Goal: Task Accomplishment & Management: Manage account settings

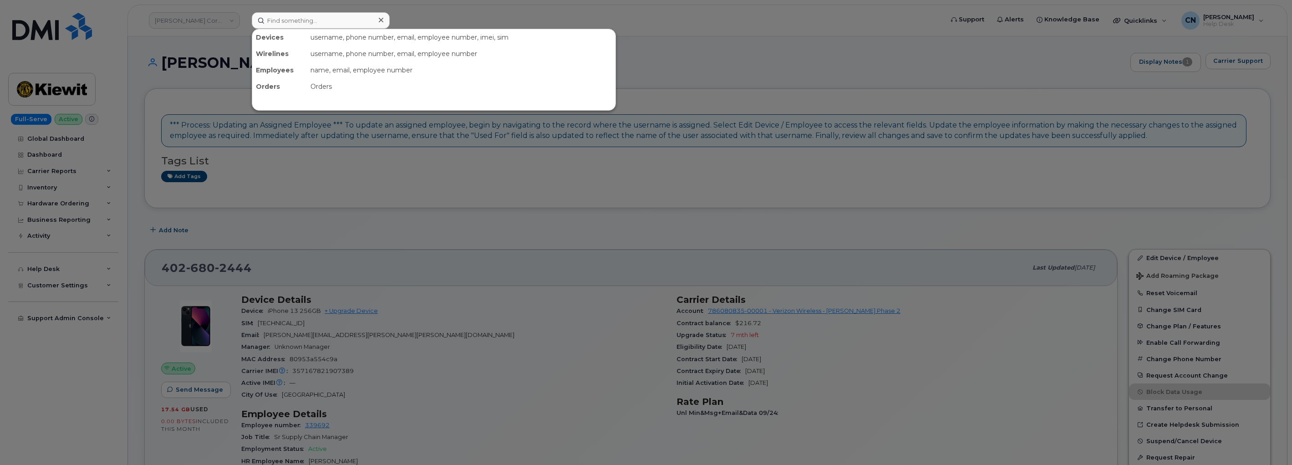
scroll to position [202, 0]
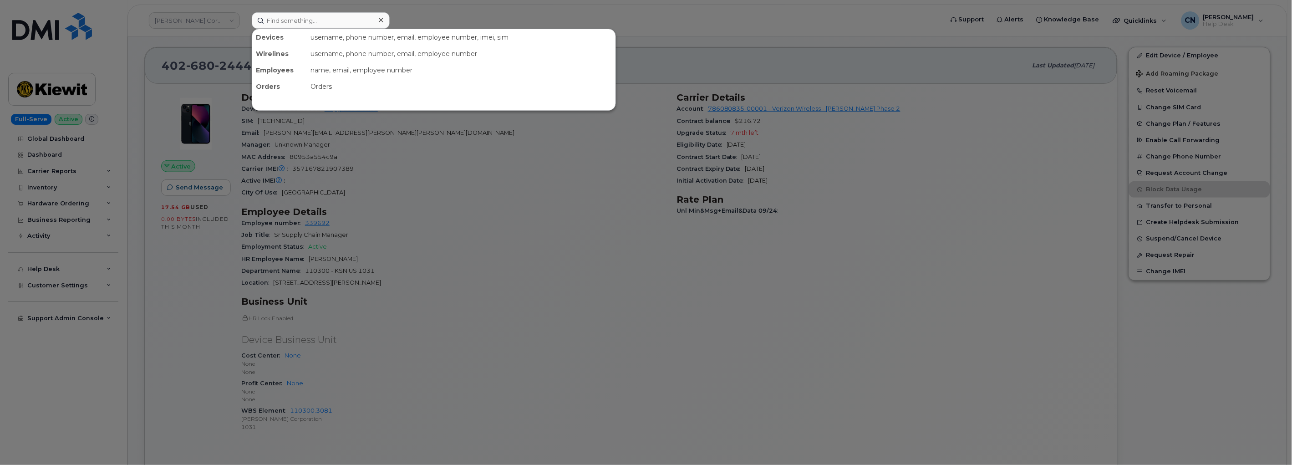
click at [312, 25] on input at bounding box center [321, 20] width 138 height 16
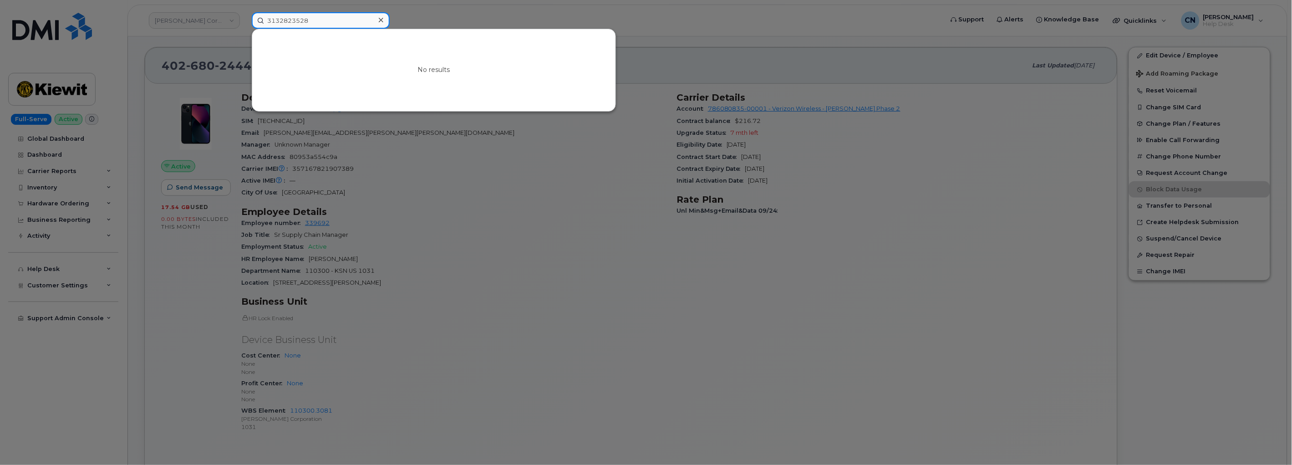
drag, startPoint x: 337, startPoint y: 23, endPoint x: 206, endPoint y: 24, distance: 131.6
click at [244, 24] on div "3132823528 No results" at bounding box center [594, 20] width 700 height 16
paste input "5518549637321"
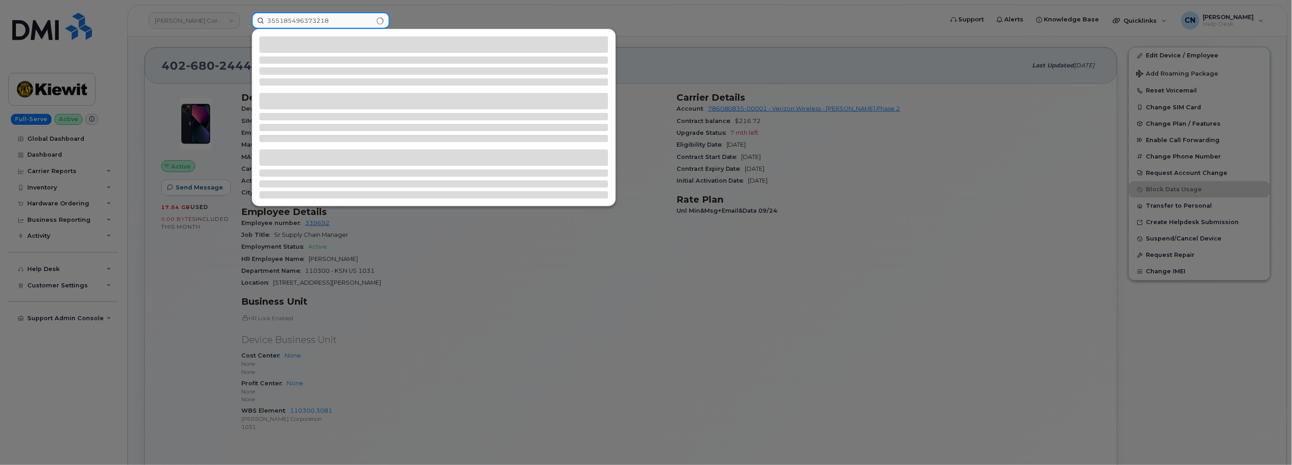
type input "355185496373218"
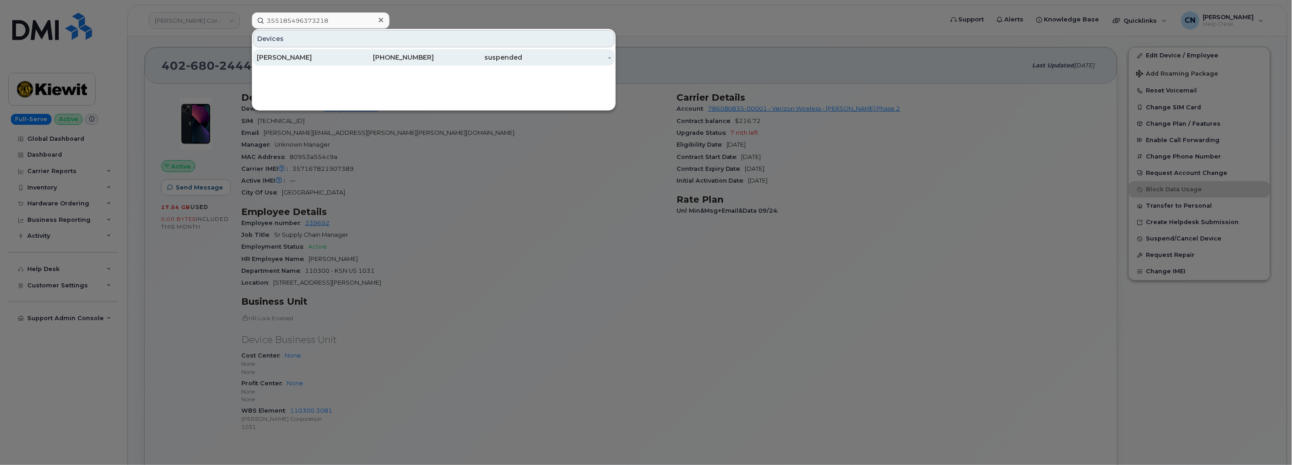
click at [306, 66] on div "SHANNON TODD 986-231-9631 suspended -" at bounding box center [433, 57] width 363 height 18
click at [305, 56] on div "SHANNON TODD" at bounding box center [301, 57] width 89 height 9
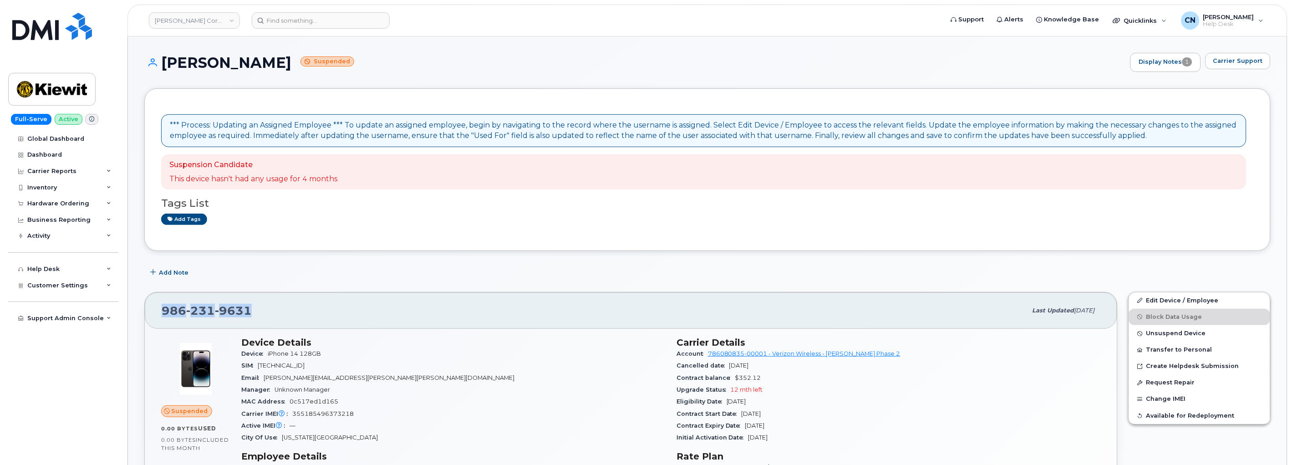
drag, startPoint x: 273, startPoint y: 313, endPoint x: 164, endPoint y: 314, distance: 108.8
click at [164, 314] on div "986 231 9631" at bounding box center [594, 310] width 865 height 19
copy span "986 231 9631"
click at [461, 371] on div "SIM 89148000010892405705" at bounding box center [453, 366] width 424 height 12
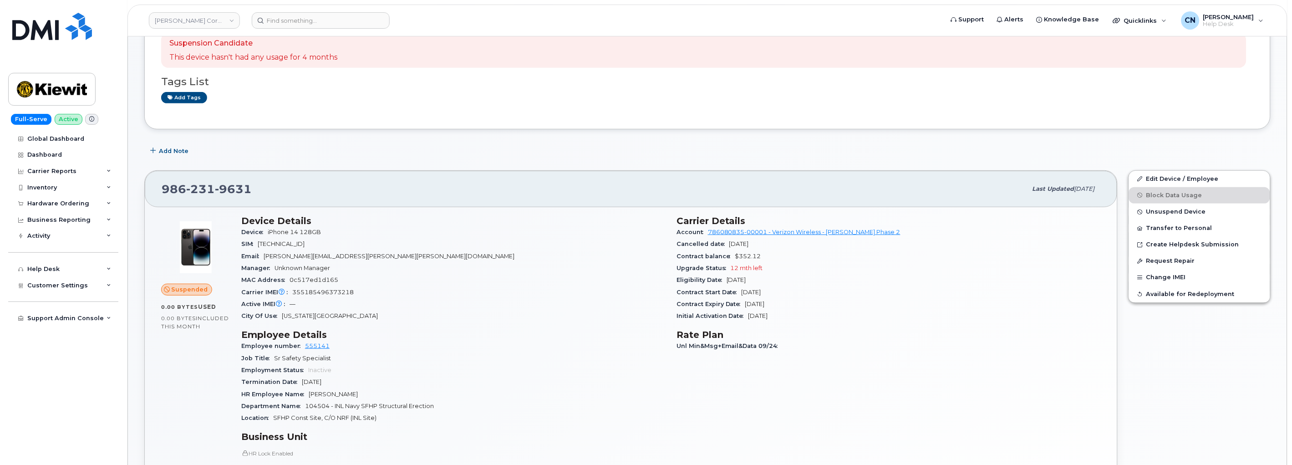
scroll to position [253, 0]
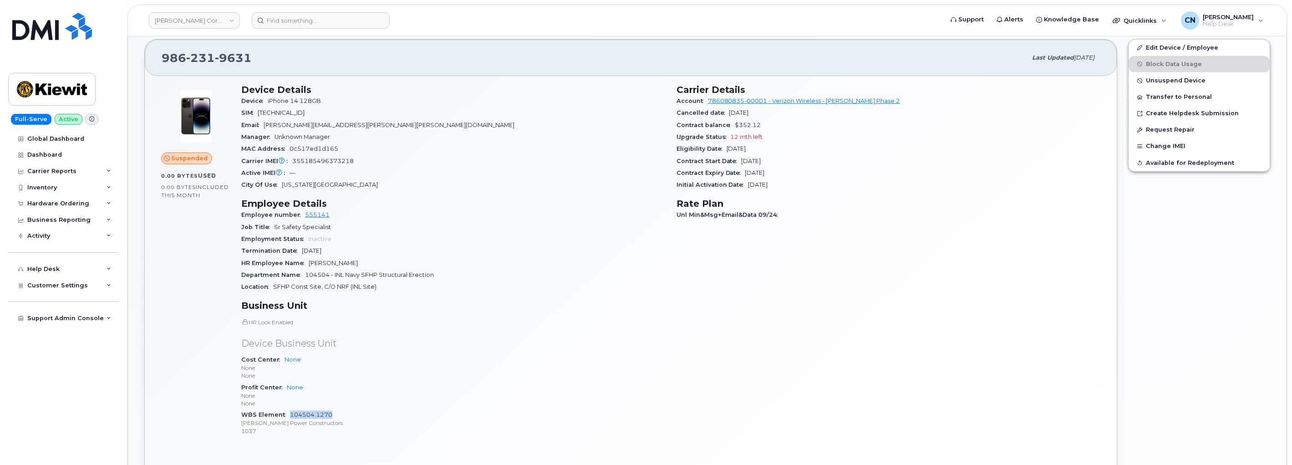
drag, startPoint x: 334, startPoint y: 412, endPoint x: 290, endPoint y: 417, distance: 43.9
click at [290, 417] on div "WBS Element 104504.1270 Kiewit Power Constructors 1037" at bounding box center [453, 423] width 424 height 28
copy link "104504.1270"
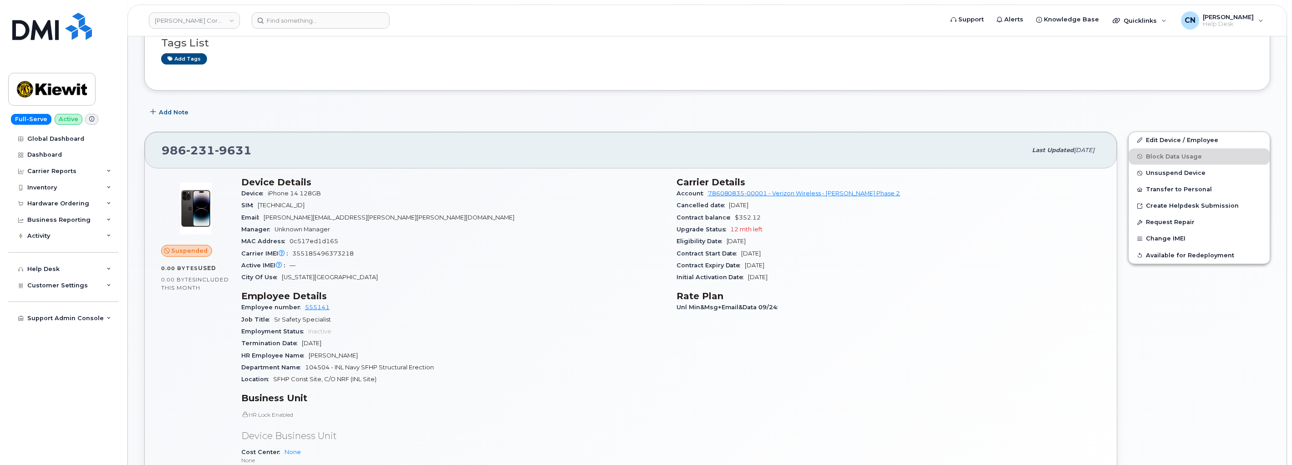
scroll to position [0, 0]
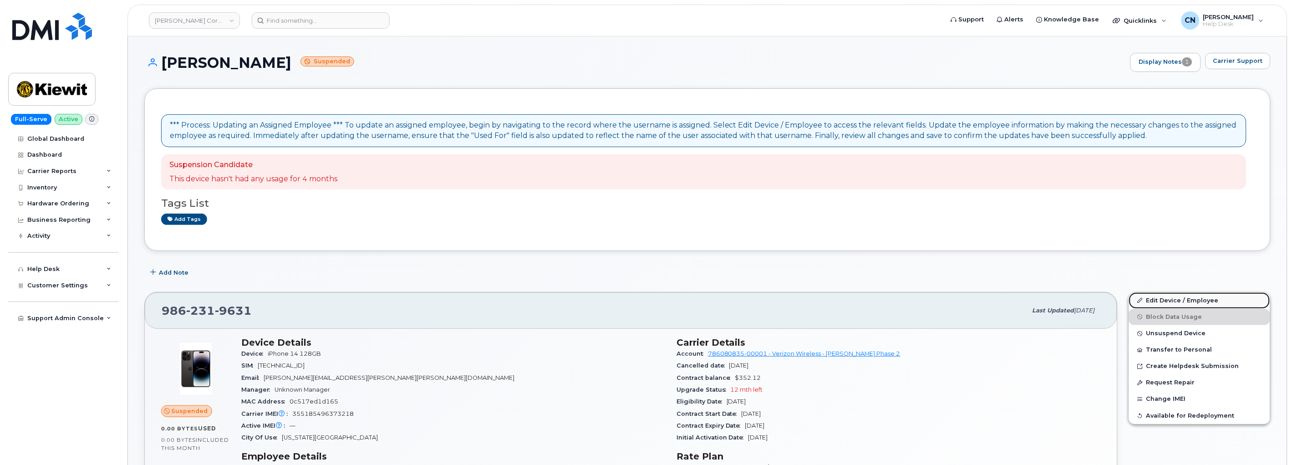
click at [1155, 297] on link "Edit Device / Employee" at bounding box center [1199, 300] width 141 height 16
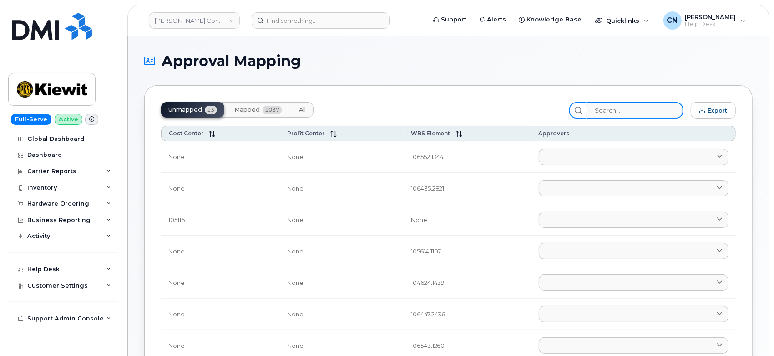
click at [642, 113] on input "search" at bounding box center [635, 110] width 97 height 16
paste input "104504.1270"
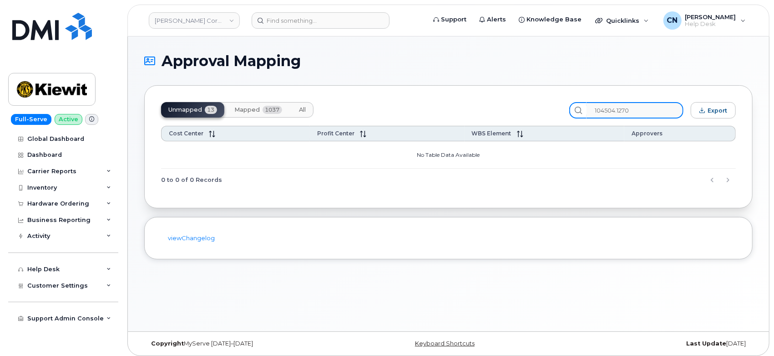
type input "104504.1270"
click at [236, 105] on button "Mapped 1037" at bounding box center [258, 109] width 62 height 15
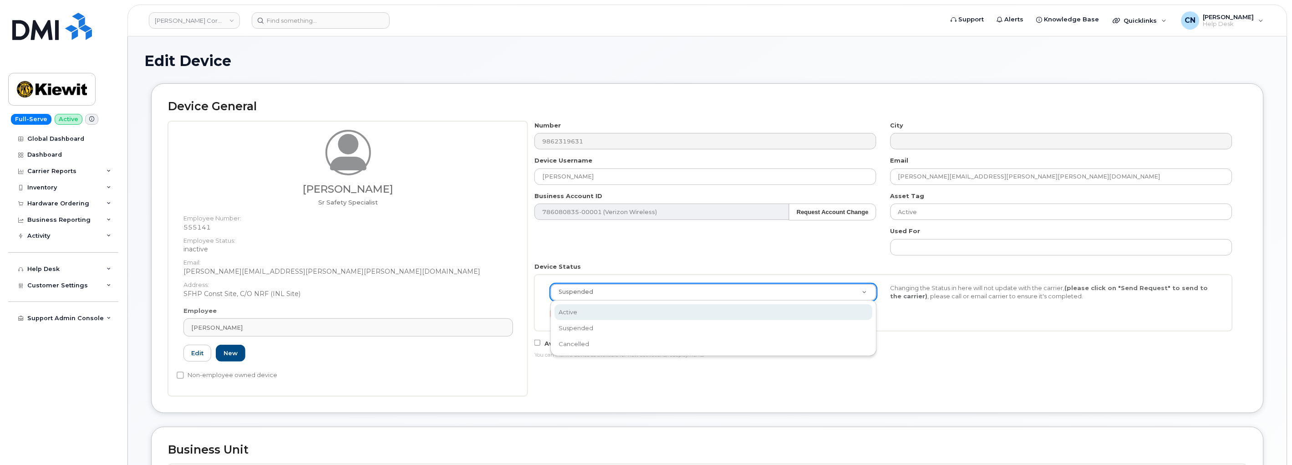
select select "active"
drag, startPoint x: 265, startPoint y: 326, endPoint x: 131, endPoint y: 334, distance: 134.5
click at [133, 333] on div "Edit Device Device General Shannon Todd Sr Safety Specialist Employee Number: 5…" at bounding box center [707, 471] width 1159 height 870
click at [219, 341] on div "Employee Shannon Todd Type first three symbols or more 555141 Edit New" at bounding box center [348, 337] width 343 height 63
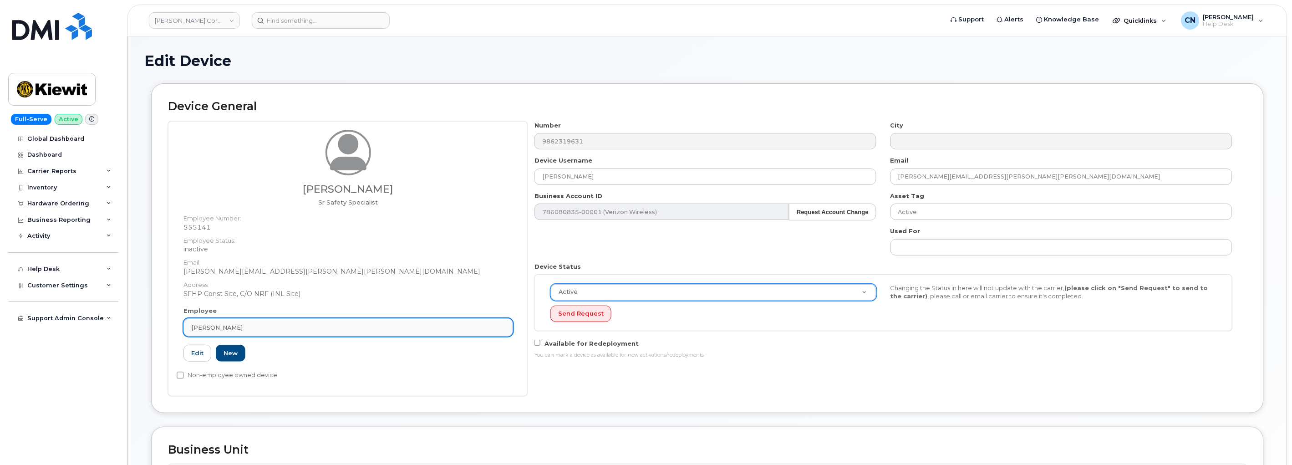
click at [226, 331] on span "Shannon Todd" at bounding box center [216, 327] width 51 height 9
paste input "Stacey Bullard"
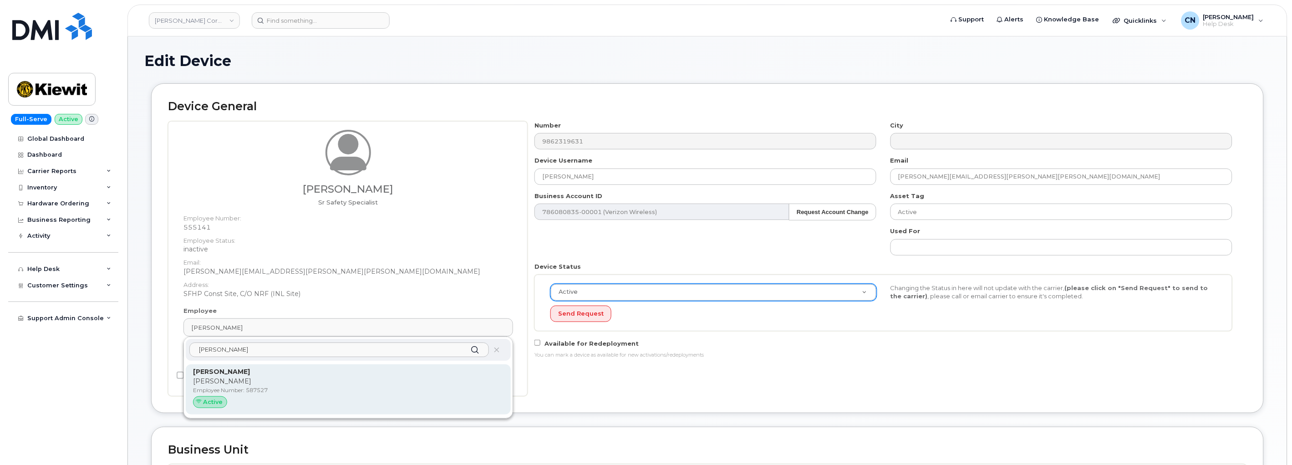
type input "Stacey Bullard"
click at [311, 401] on div "Active" at bounding box center [348, 402] width 310 height 12
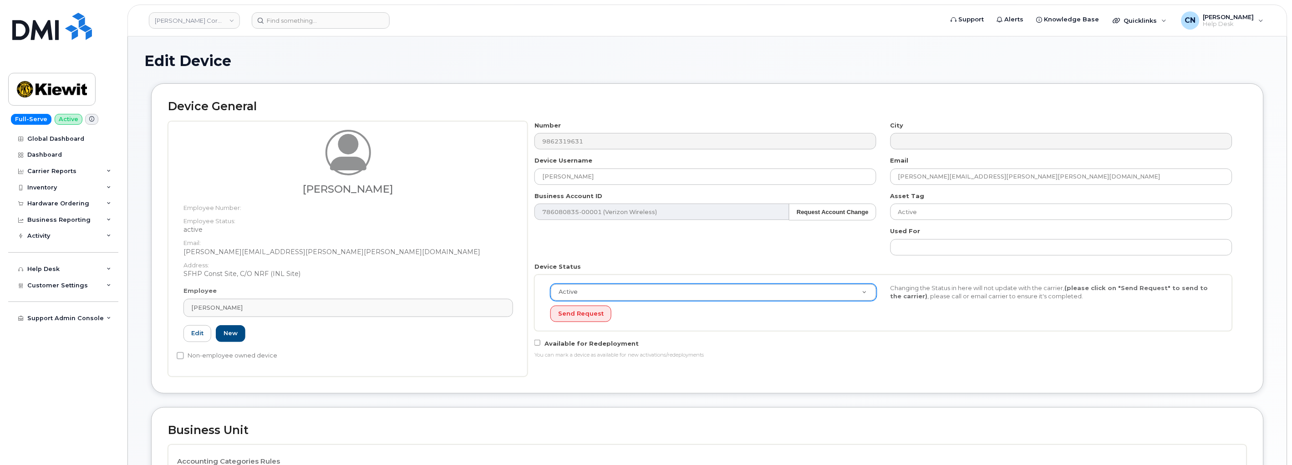
type input "587527"
type input "[PERSON_NAME]"
type input "[PERSON_NAME][EMAIL_ADDRESS][PERSON_NAME][PERSON_NAME][DOMAIN_NAME]"
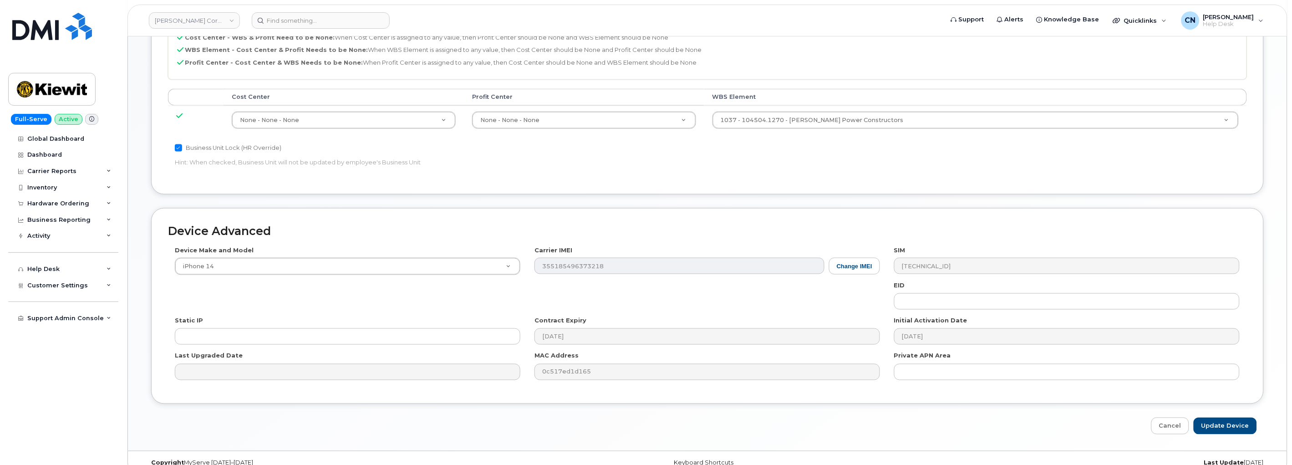
scroll to position [452, 0]
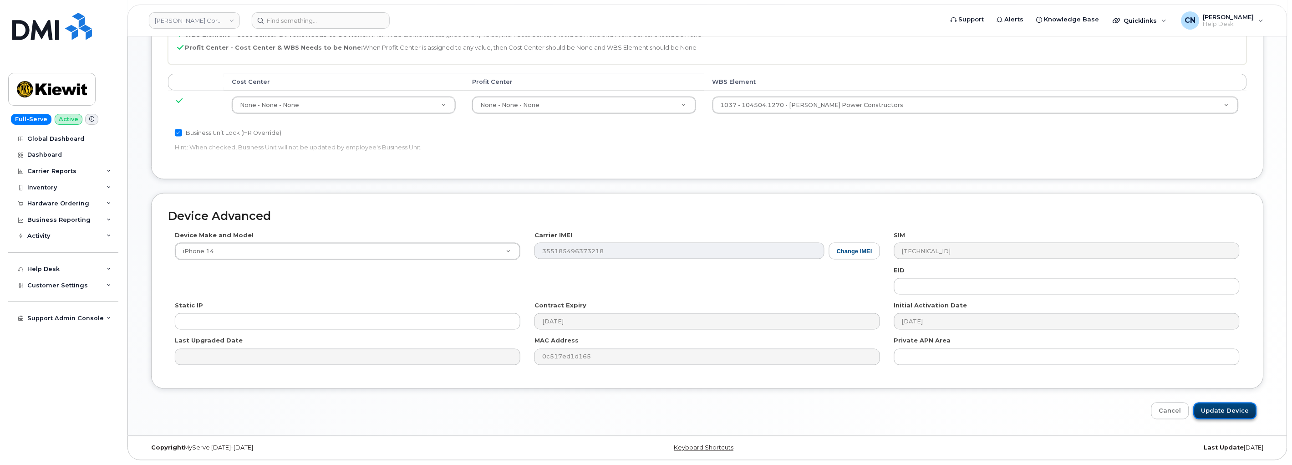
click at [1218, 411] on input "Update Device" at bounding box center [1225, 410] width 63 height 17
type input "Saving..."
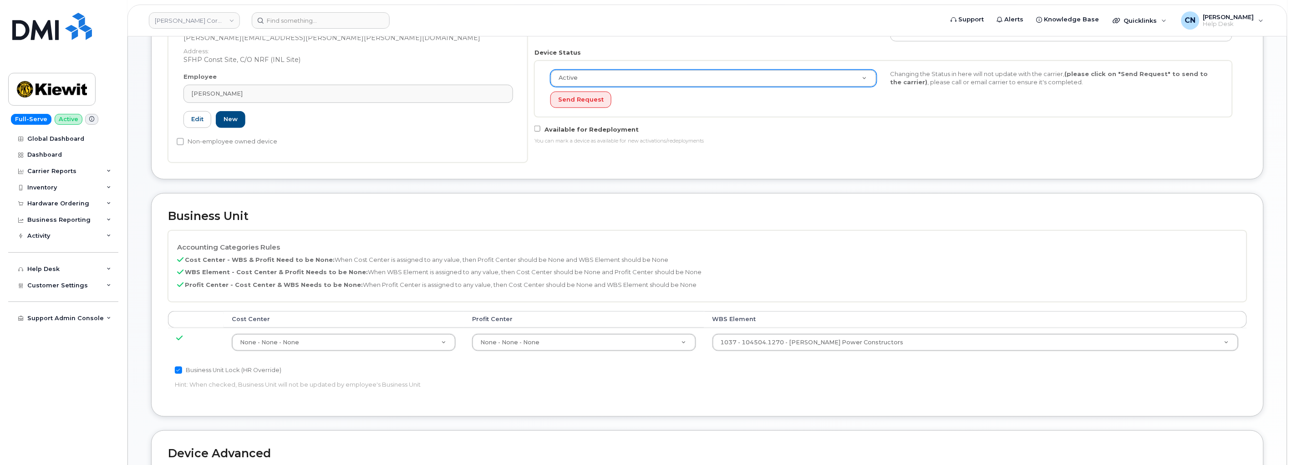
scroll to position [0, 0]
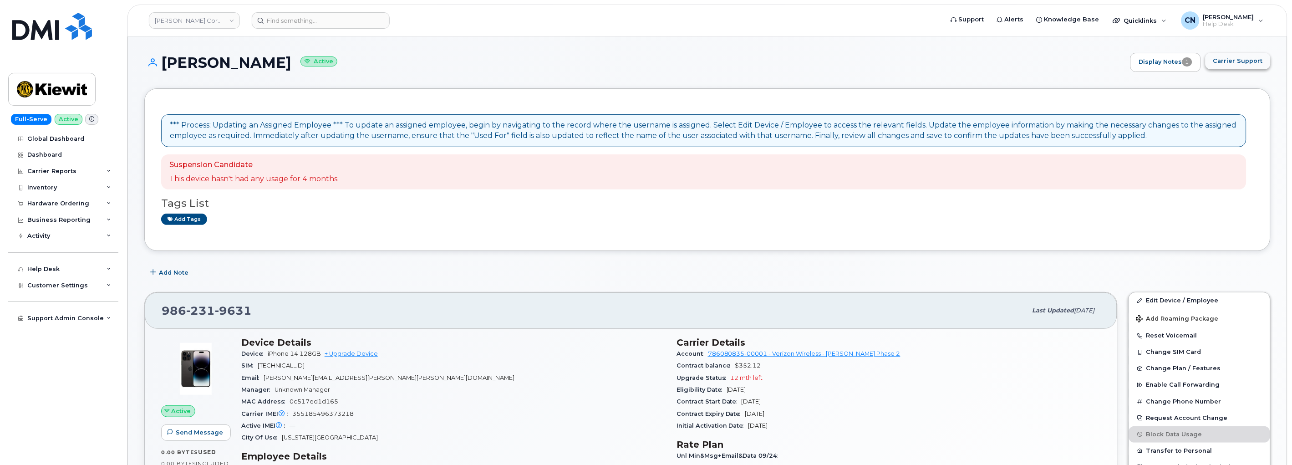
click at [1228, 58] on span "Carrier Support" at bounding box center [1238, 60] width 50 height 9
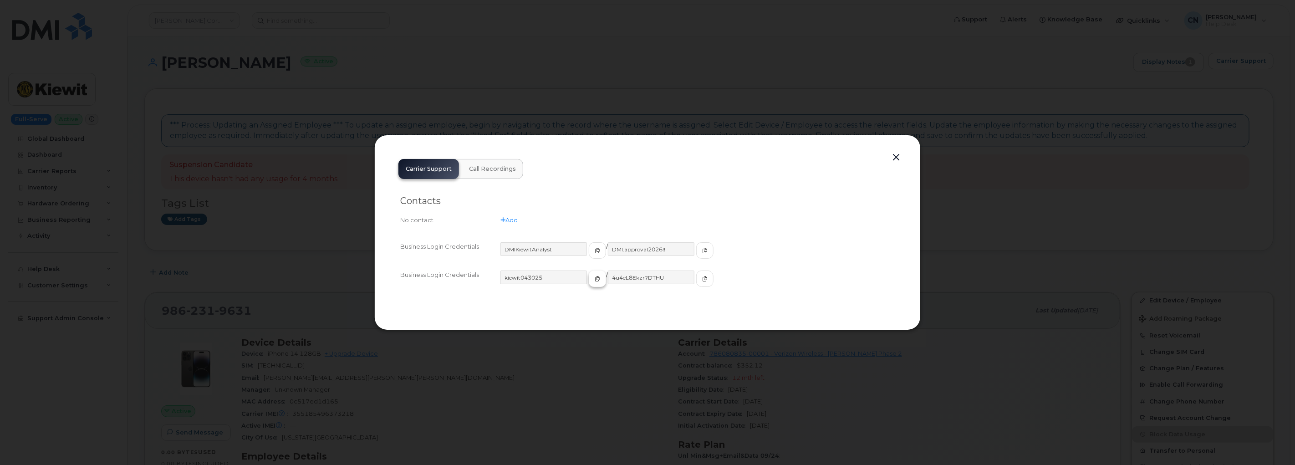
click at [589, 274] on button "button" at bounding box center [597, 278] width 17 height 16
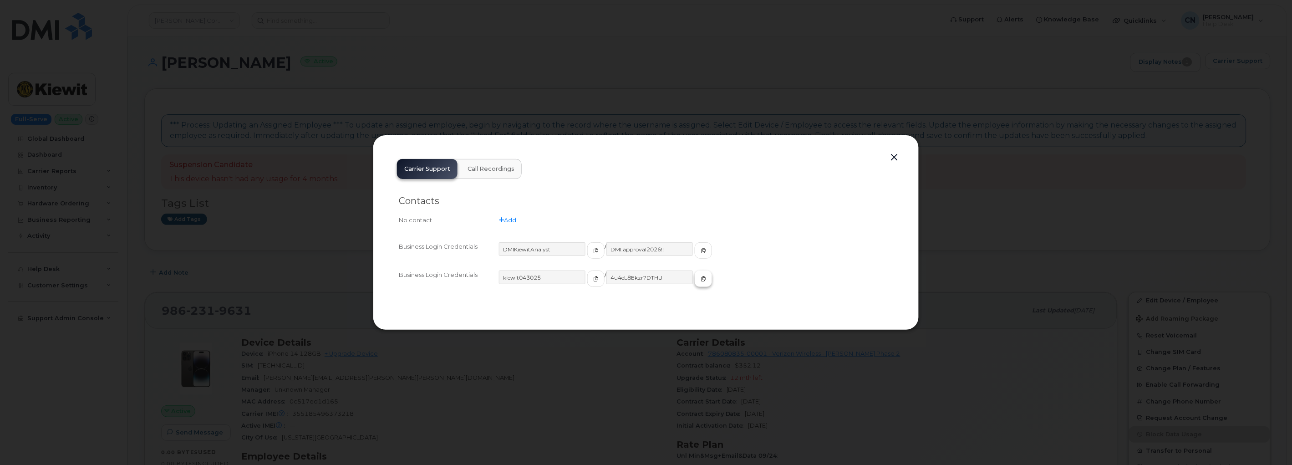
click at [701, 278] on icon "button" at bounding box center [703, 278] width 5 height 5
click at [890, 157] on button "button" at bounding box center [895, 157] width 14 height 13
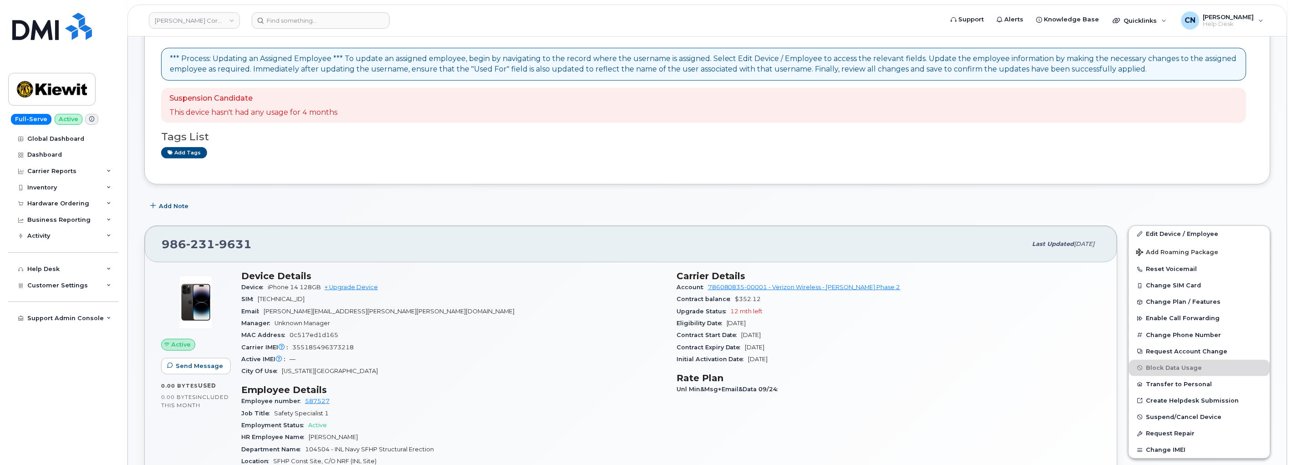
scroll to position [303, 0]
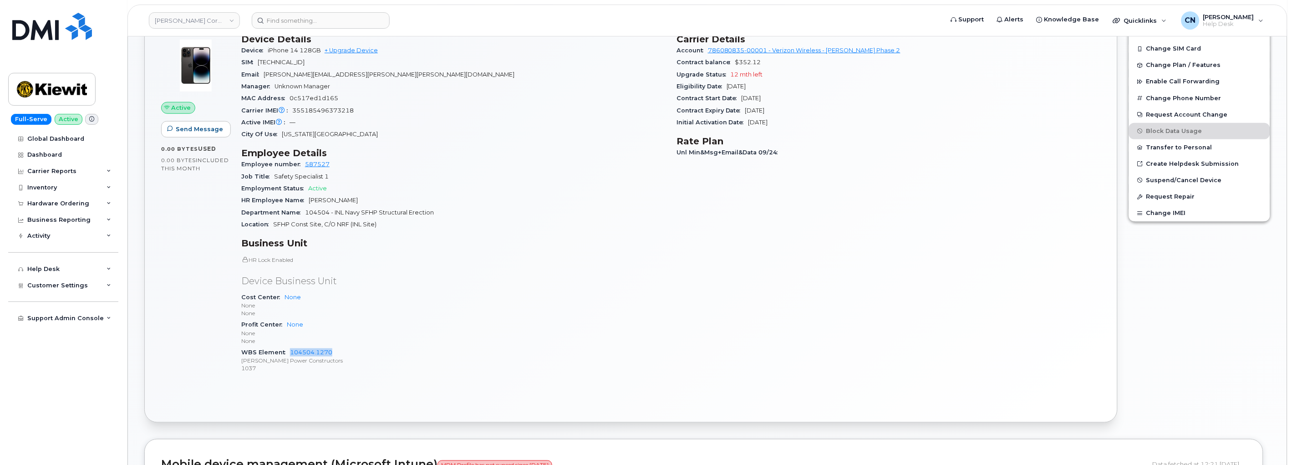
drag, startPoint x: 347, startPoint y: 351, endPoint x: 285, endPoint y: 349, distance: 61.5
click at [285, 349] on div "WBS Element 104504.1270 Kiewit Power Constructors 1037" at bounding box center [453, 360] width 424 height 28
copy link "104504.1270"
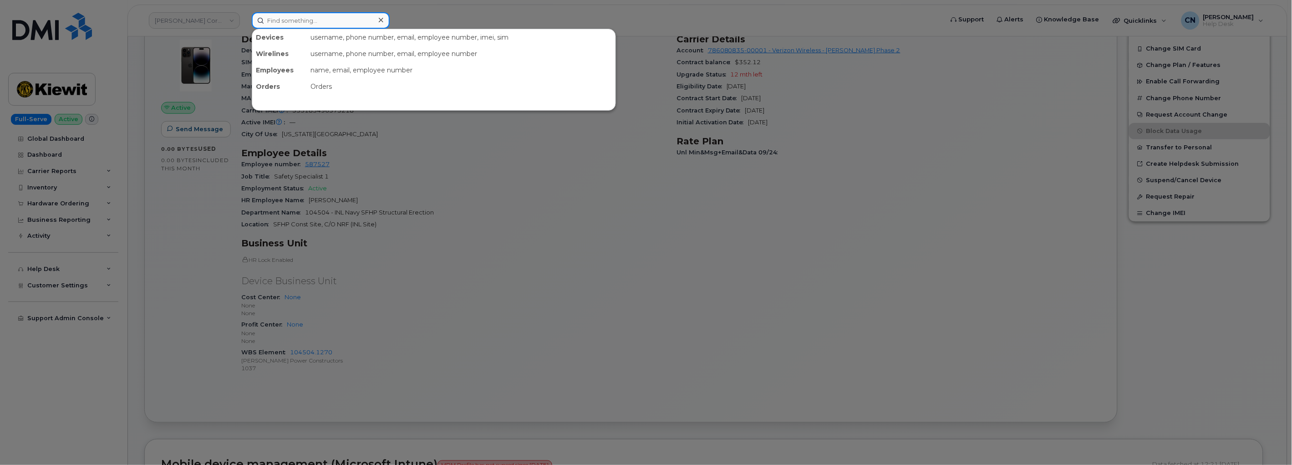
click at [317, 16] on input at bounding box center [321, 20] width 138 height 16
paste input "2023818241"
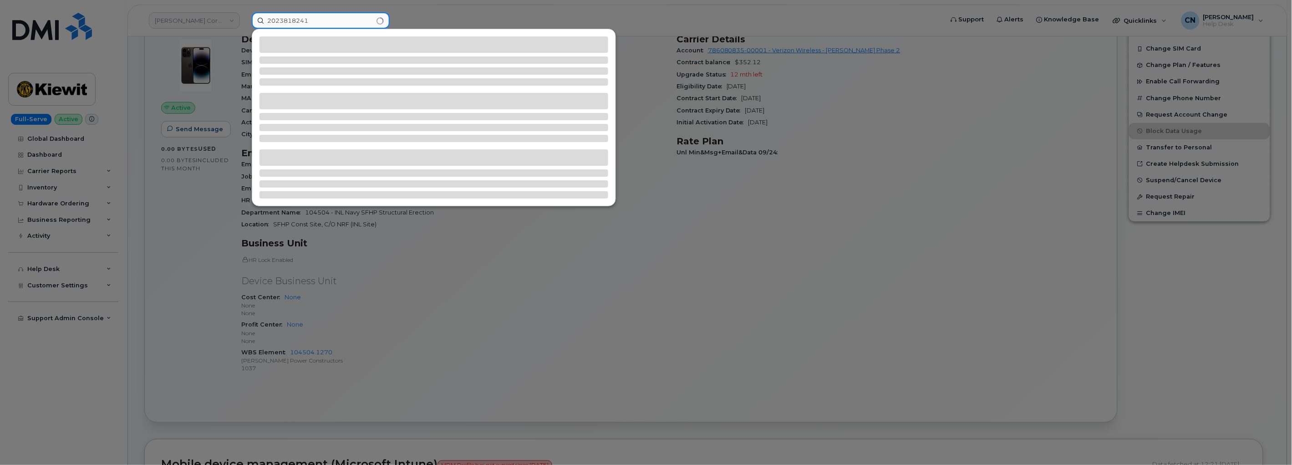
type input "2023818241"
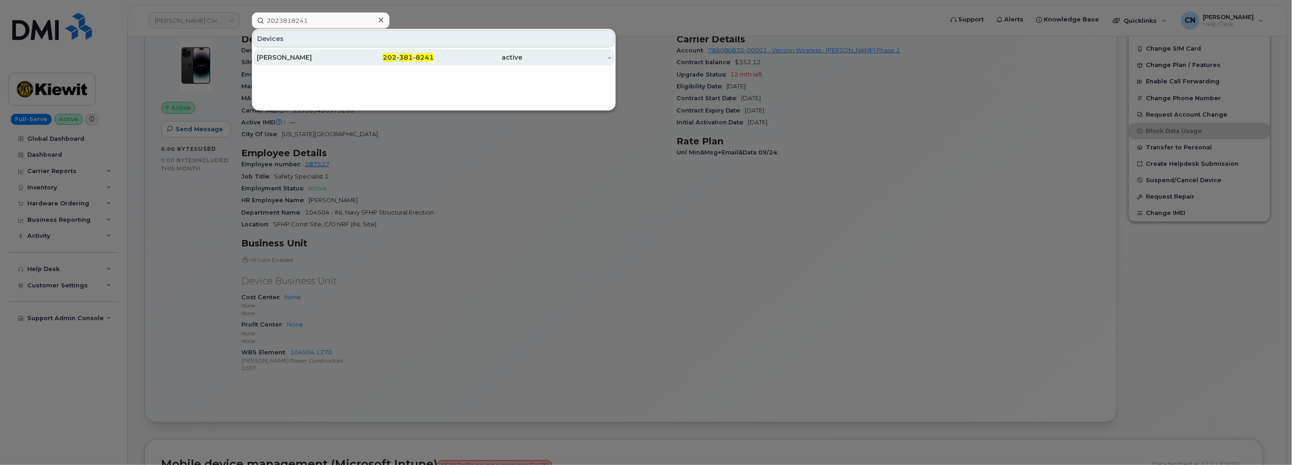
click at [294, 61] on div "[PERSON_NAME]" at bounding box center [301, 57] width 89 height 9
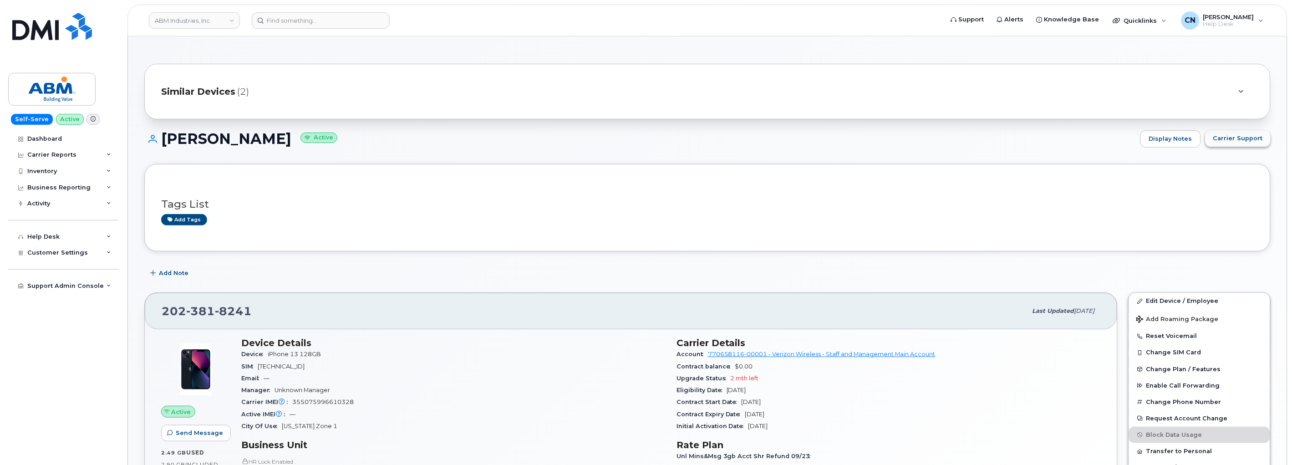
click at [1236, 146] on button "Carrier Support" at bounding box center [1237, 138] width 65 height 16
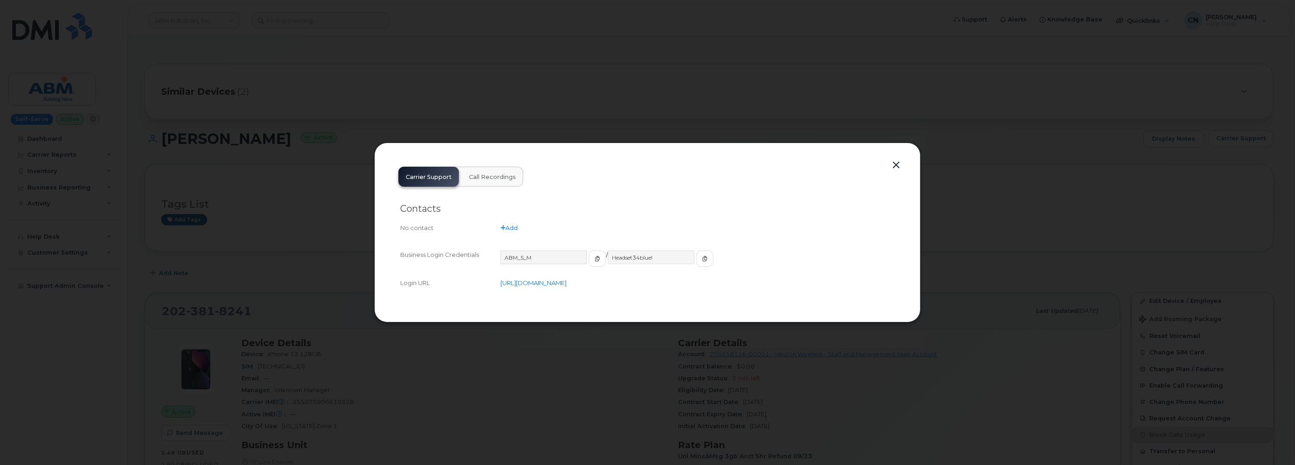
click at [575, 259] on div "ABM_S_M" at bounding box center [553, 258] width 106 height 16
click at [595, 257] on icon "button" at bounding box center [597, 258] width 5 height 5
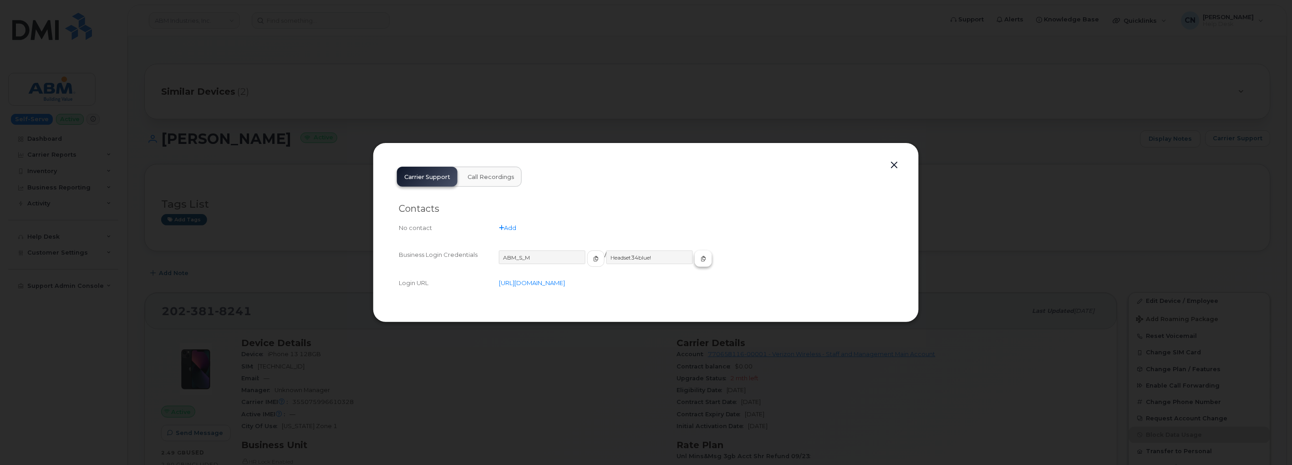
click at [701, 260] on icon "button" at bounding box center [703, 258] width 5 height 5
click at [891, 163] on button "button" at bounding box center [895, 165] width 14 height 13
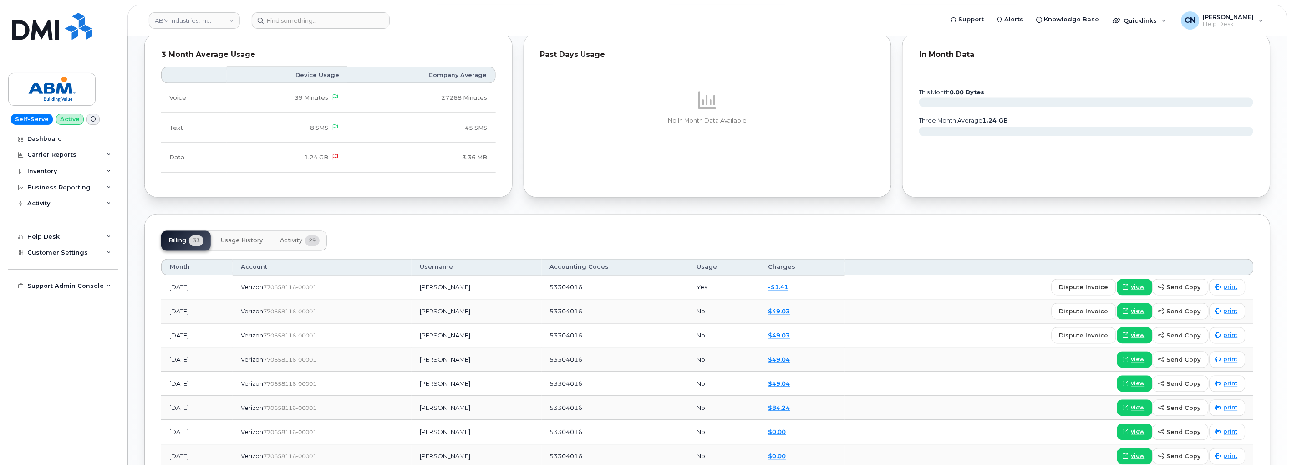
scroll to position [404, 0]
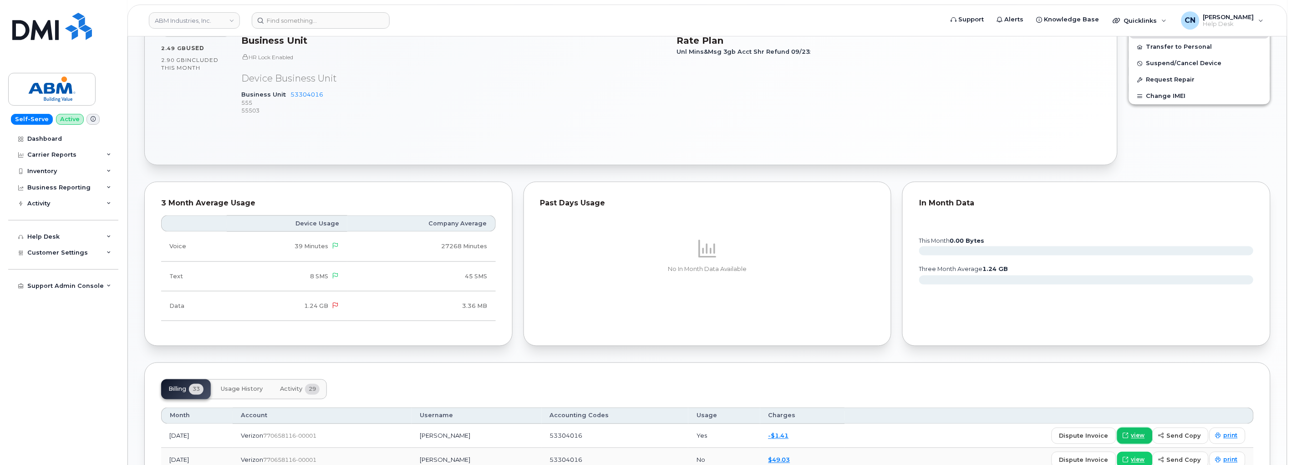
click at [1140, 435] on span "view" at bounding box center [1138, 436] width 14 height 8
